Goal: Task Accomplishment & Management: Manage account settings

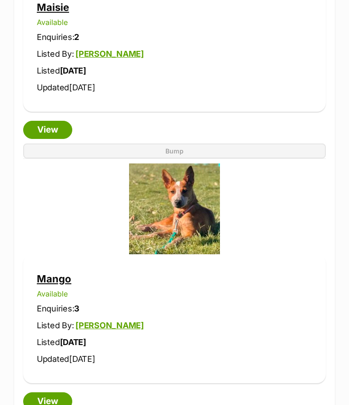
scroll to position [2217, 0]
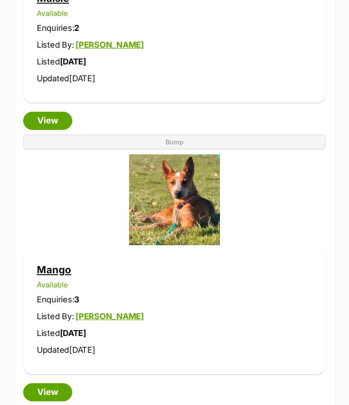
click at [42, 288] on link "View" at bounding box center [47, 393] width 49 height 18
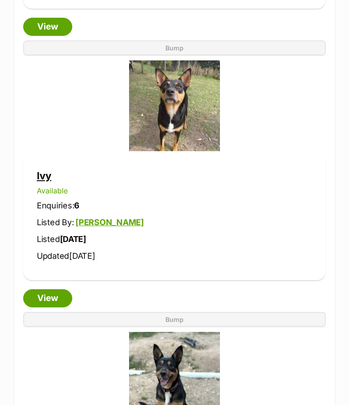
scroll to position [683, 0]
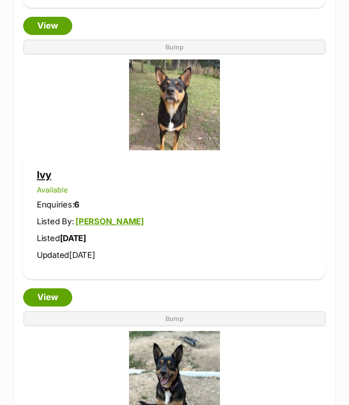
click at [48, 288] on link "View" at bounding box center [47, 297] width 49 height 18
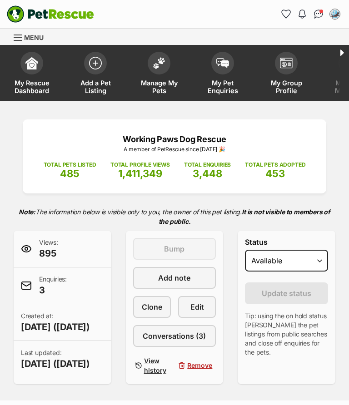
select select "rehomed"
click at [271, 292] on span "Update status" at bounding box center [286, 293] width 49 height 11
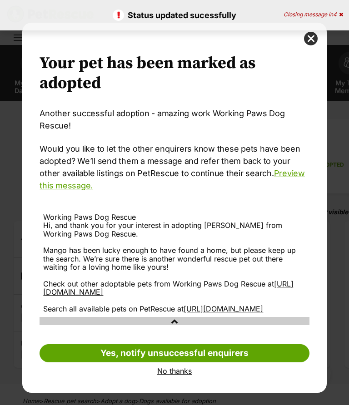
click at [169, 375] on link "No thanks" at bounding box center [174, 371] width 269 height 8
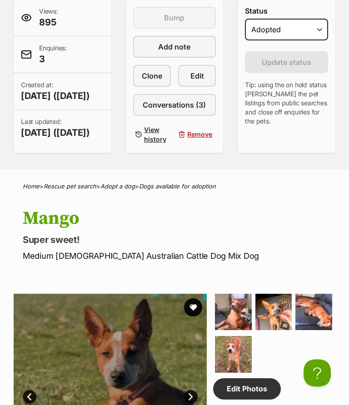
scroll to position [200, 0]
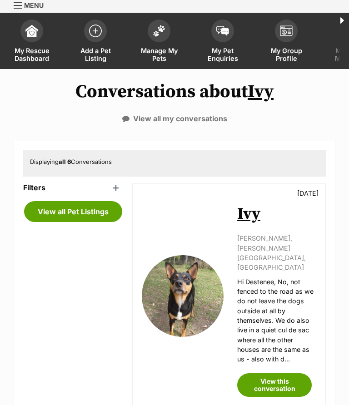
click at [269, 373] on link "View this conversation" at bounding box center [274, 385] width 74 height 24
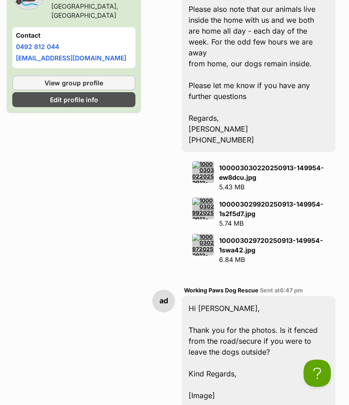
scroll to position [1384, 0]
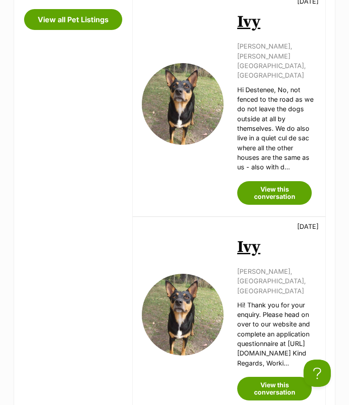
scroll to position [226, 0]
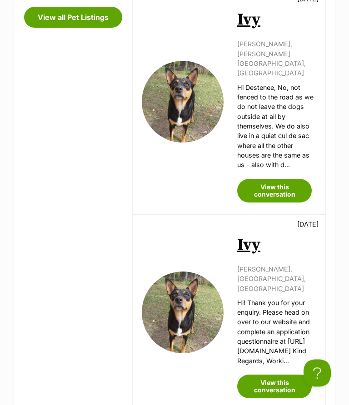
click at [251, 375] on link "View this conversation" at bounding box center [274, 387] width 74 height 24
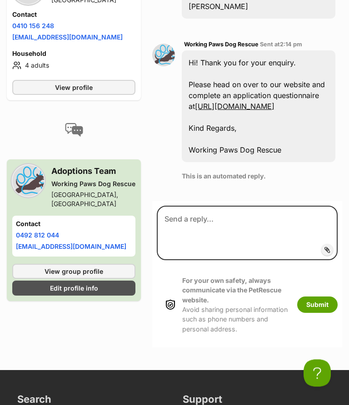
scroll to position [502, 0]
